Goal: Task Accomplishment & Management: Use online tool/utility

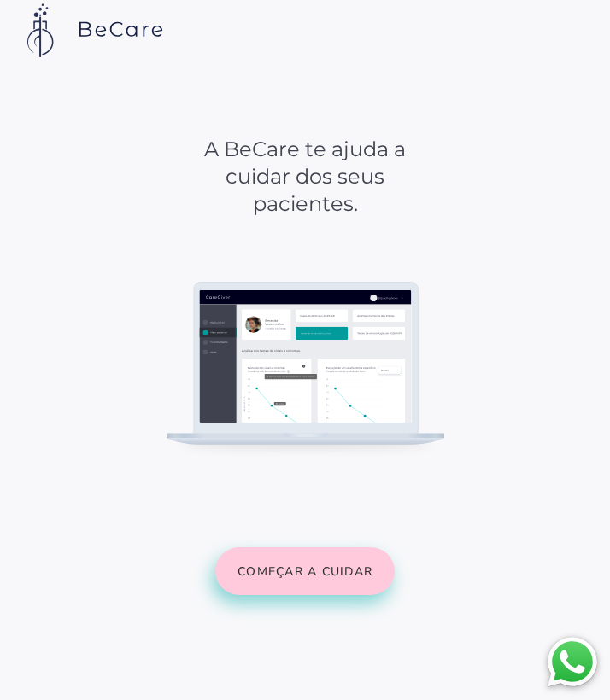
click at [0, 0] on slot "Começar a cuidar" at bounding box center [0, 0] width 0 height 0
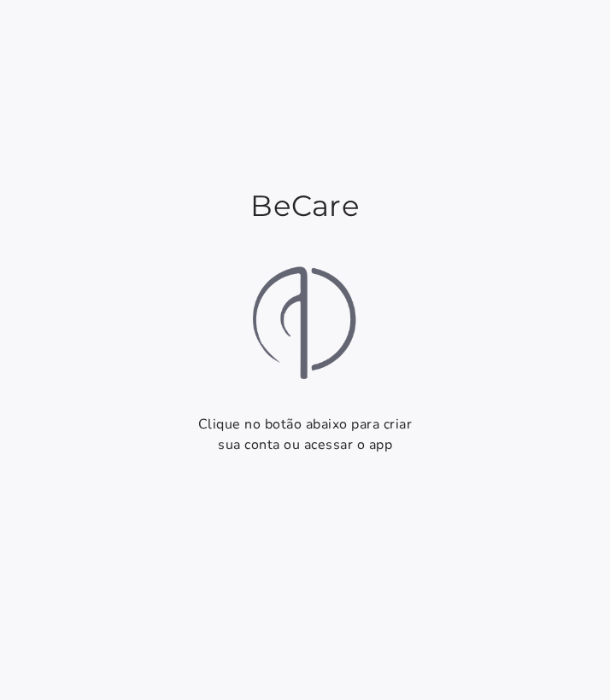
click at [315, 354] on section "BeCare Clique no botão abaixo para criar sua conta ou acessar o app Começar Faz…" at bounding box center [305, 350] width 610 height 700
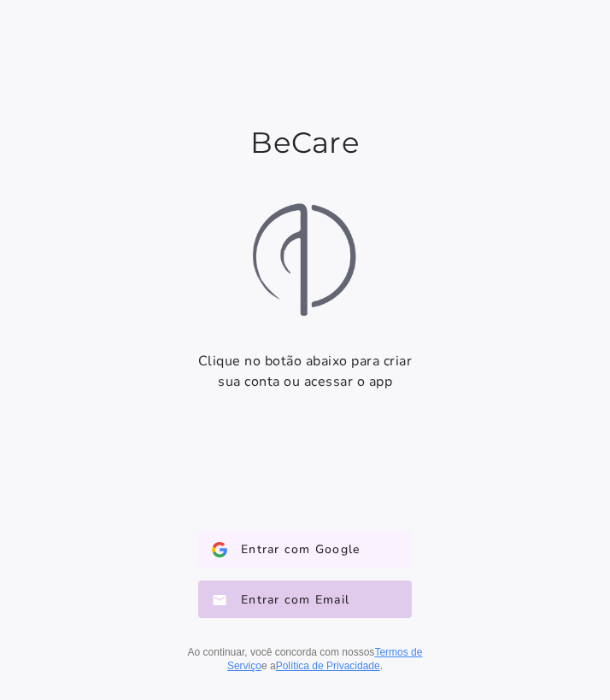
click at [324, 550] on span "Entrar com Google" at bounding box center [293, 549] width 132 height 17
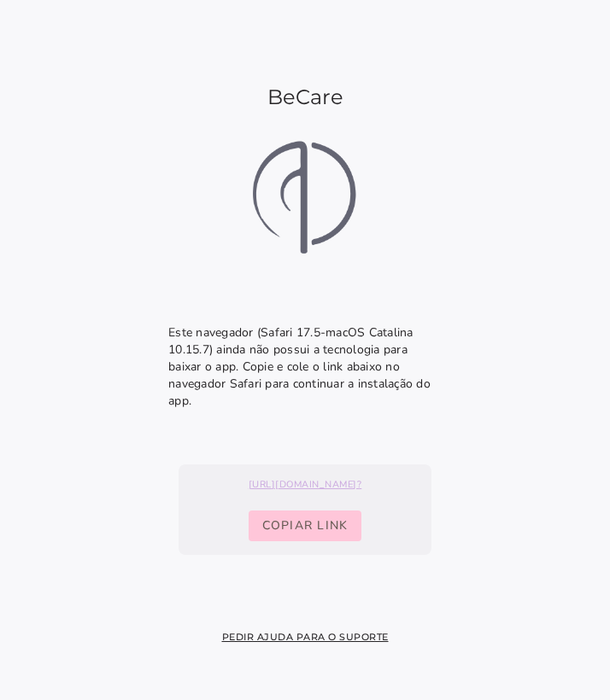
drag, startPoint x: 248, startPoint y: 340, endPoint x: 294, endPoint y: 373, distance: 56.2
click at [287, 371] on p "Este navegador ( Safari 17.5 - macOS Catalina 10.15.7 ) ainda não possui a tecn…" at bounding box center [304, 366] width 273 height 85
click at [330, 382] on p "Este navegador ( Safari 17.5 - macOS Catalina 10.15.7 ) ainda não possui a tecn…" at bounding box center [304, 366] width 273 height 85
click at [402, 391] on p "Este navegador ( Safari 17.5 - macOS Catalina 10.15.7 ) ainda não possui a tecn…" at bounding box center [304, 366] width 273 height 85
drag, startPoint x: 395, startPoint y: 390, endPoint x: 274, endPoint y: 366, distance: 123.6
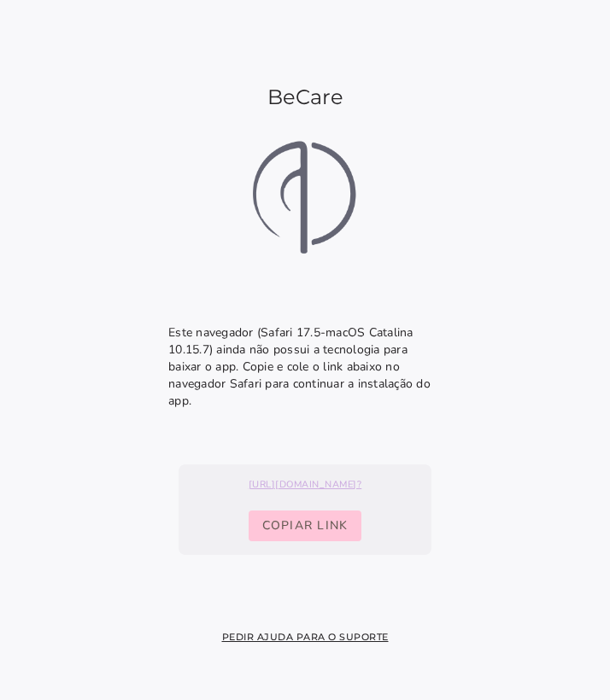
click at [274, 366] on p "Este navegador ( Safari 17.5 - macOS Catalina 10.15.7 ) ainda não possui a tecn…" at bounding box center [304, 366] width 273 height 85
click at [323, 517] on span "Copiar link" at bounding box center [305, 525] width 86 height 17
drag, startPoint x: 236, startPoint y: 342, endPoint x: 338, endPoint y: 405, distance: 119.9
click at [298, 394] on p "Este navegador ( Safari 17.5 - macOS Catalina 10.15.7 ) ainda não possui a tecn…" at bounding box center [304, 366] width 273 height 85
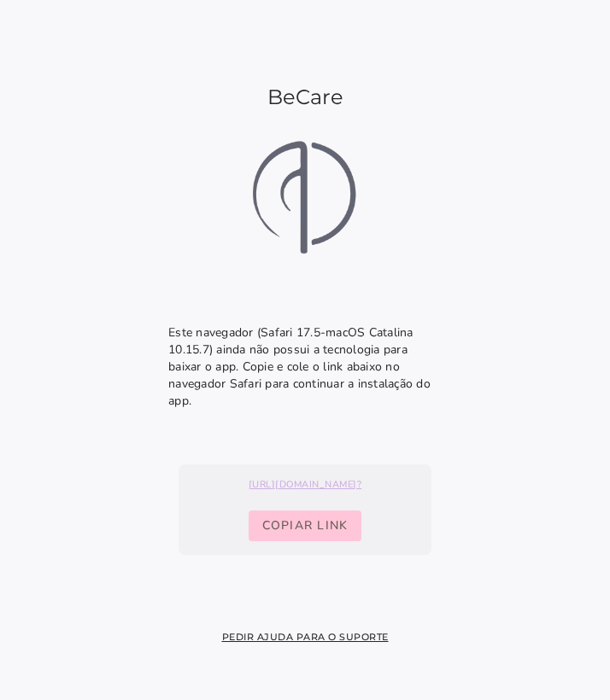
click at [355, 412] on installation-next-step-page at bounding box center [305, 350] width 610 height 700
